Goal: Entertainment & Leisure: Consume media (video, audio)

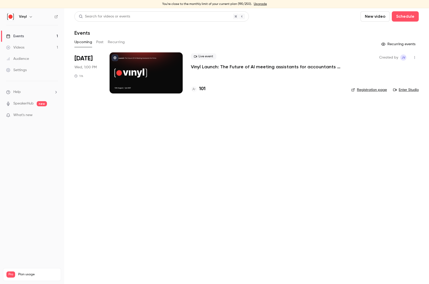
click at [217, 65] on p "Vinyl Launch: The Future of AI meeting assistants for accountants & bookkeepers" at bounding box center [267, 67] width 152 height 6
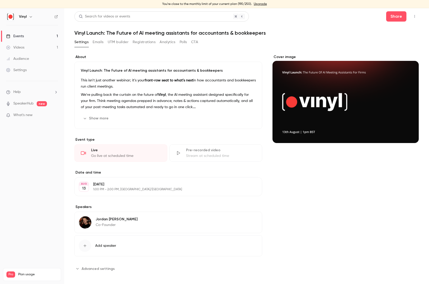
click at [185, 42] on button "Polls" at bounding box center [183, 42] width 7 height 8
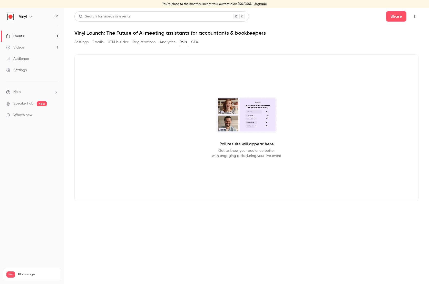
click at [415, 17] on icon "button" at bounding box center [415, 17] width 4 height 4
click at [386, 40] on div "Enter Studio" at bounding box center [394, 42] width 41 height 5
click at [414, 17] on icon "button" at bounding box center [415, 17] width 4 height 4
click at [388, 41] on div "Enter Studio" at bounding box center [394, 42] width 41 height 5
click at [79, 41] on button "Settings" at bounding box center [81, 42] width 14 height 8
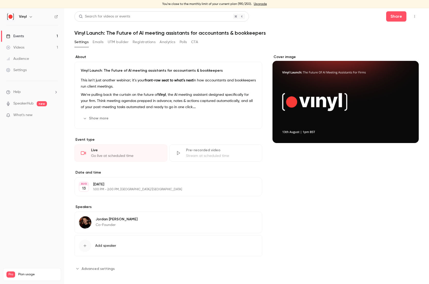
click at [40, 35] on link "Events 1" at bounding box center [32, 36] width 64 height 11
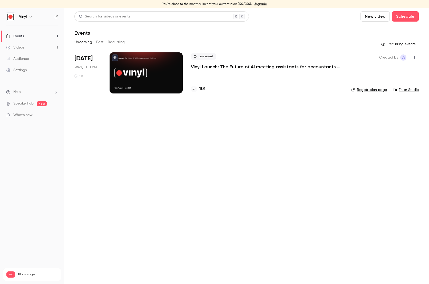
click at [30, 46] on link "Videos 1" at bounding box center [32, 47] width 64 height 11
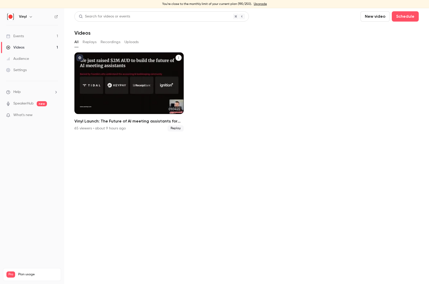
click at [127, 82] on div "Vinyl Launch: The Future of AI meeting assistants for accountants & bookkeepers" at bounding box center [128, 83] width 109 height 62
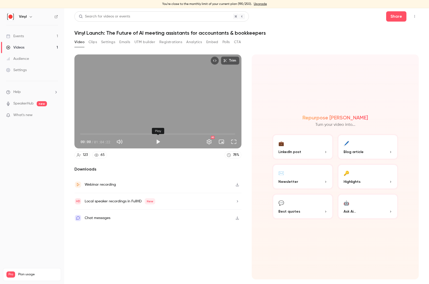
click at [159, 142] on button "Play" at bounding box center [158, 141] width 10 height 10
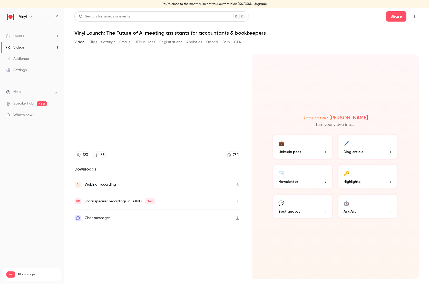
type input "*****"
